Goal: Task Accomplishment & Management: Manage account settings

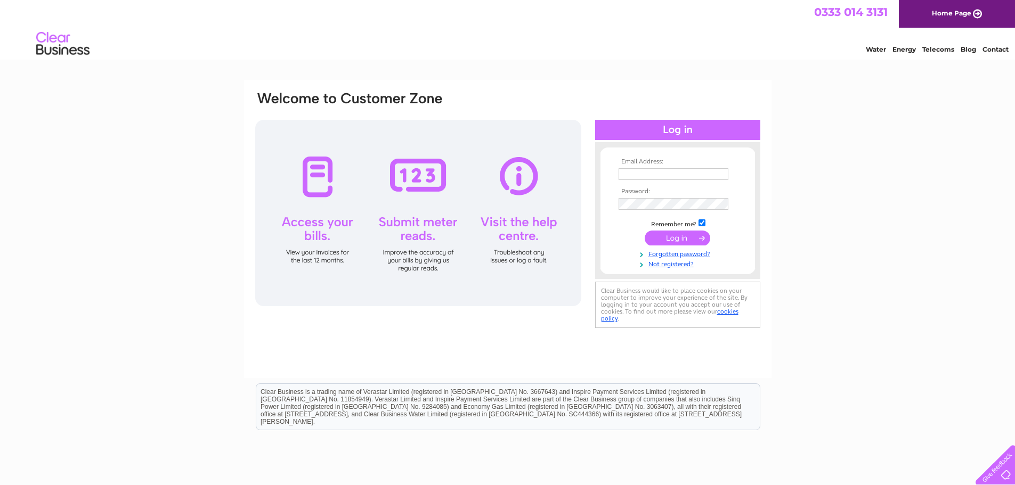
click at [692, 168] on input "text" at bounding box center [674, 174] width 110 height 12
type input "a1ironmongerydirect@hotmail.com"
click at [645, 232] on input "submit" at bounding box center [678, 239] width 66 height 15
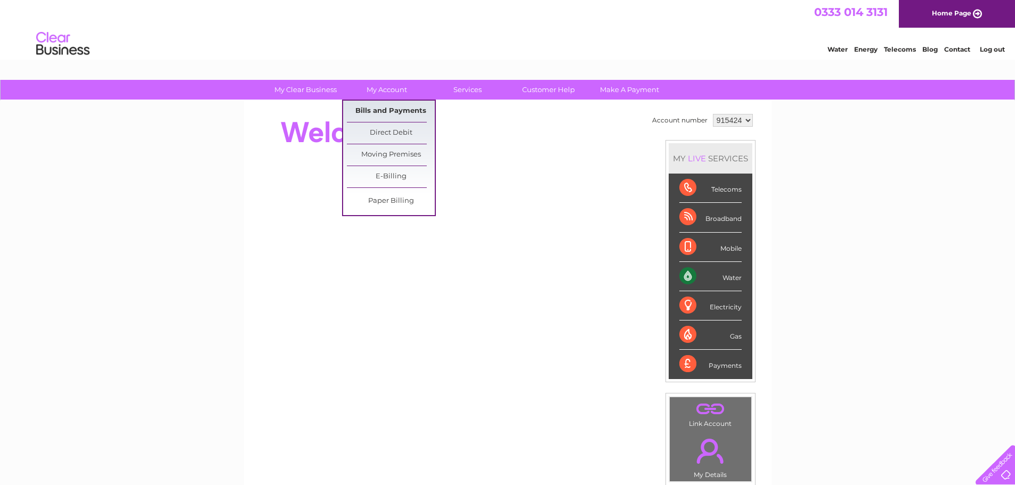
click at [379, 117] on link "Bills and Payments" at bounding box center [391, 111] width 88 height 21
click at [376, 107] on link "Bills and Payments" at bounding box center [391, 111] width 88 height 21
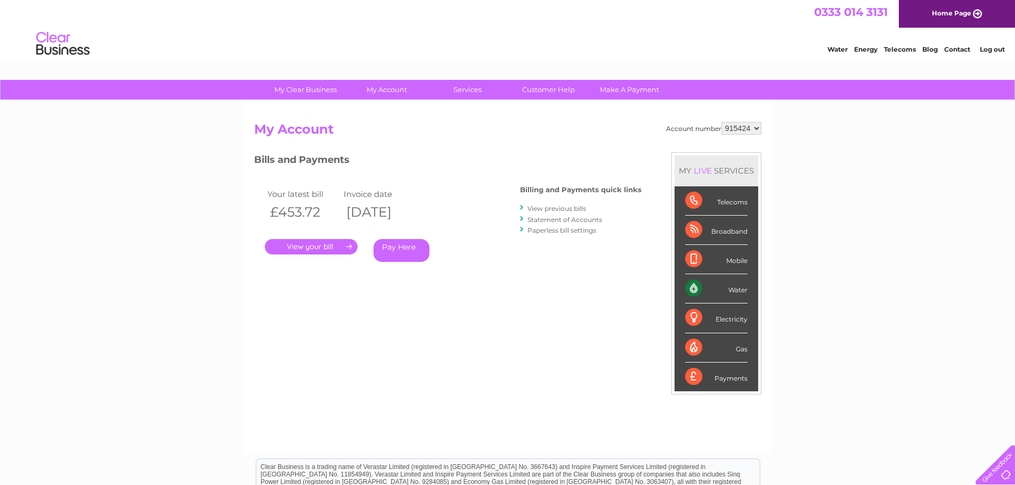
click at [997, 54] on li "Log out" at bounding box center [993, 49] width 32 height 13
click at [994, 50] on link "Log out" at bounding box center [992, 49] width 25 height 8
